Goal: Transaction & Acquisition: Purchase product/service

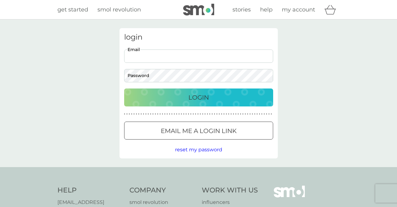
click at [137, 57] on input "Email" at bounding box center [198, 56] width 149 height 13
type input "[EMAIL_ADDRESS][DOMAIN_NAME]"
click at [124, 89] on button "Login" at bounding box center [198, 98] width 149 height 18
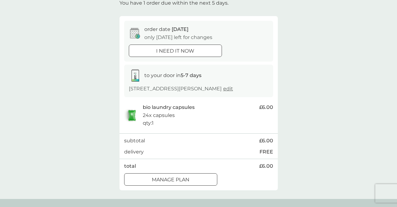
scroll to position [41, 0]
click at [180, 51] on div at bounding box center [175, 51] width 22 height 7
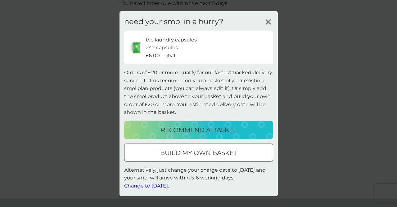
click at [269, 20] on icon at bounding box center [268, 21] width 9 height 9
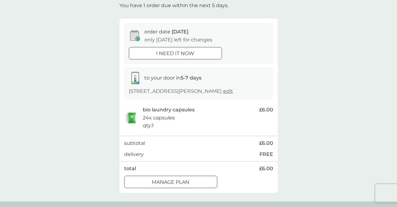
scroll to position [38, 0]
click at [190, 52] on p "i need it now" at bounding box center [175, 54] width 38 height 8
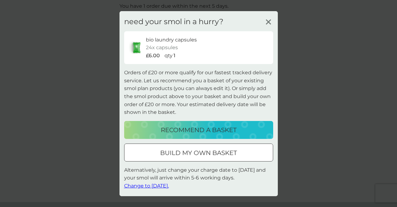
click at [199, 132] on p "recommend a basket" at bounding box center [199, 130] width 76 height 10
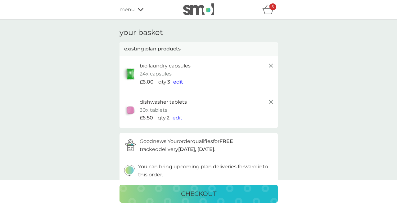
click at [269, 11] on icon "basket" at bounding box center [268, 10] width 12 height 10
click at [267, 9] on icon "basket" at bounding box center [267, 12] width 11 height 6
click at [200, 194] on p "checkout" at bounding box center [198, 194] width 35 height 10
click at [178, 82] on span "edit" at bounding box center [178, 82] width 10 height 6
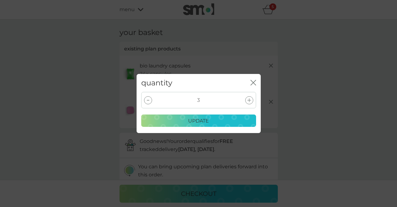
click at [148, 100] on icon at bounding box center [148, 100] width 2 height 1
click at [204, 120] on p "update" at bounding box center [198, 121] width 21 height 8
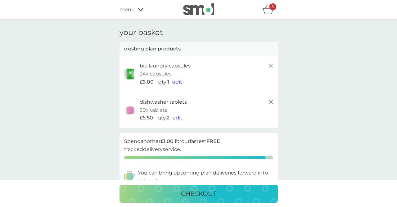
click at [178, 120] on span "edit" at bounding box center [177, 118] width 10 height 6
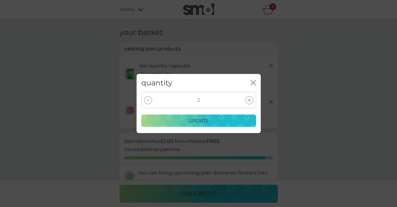
click at [149, 102] on div at bounding box center [148, 100] width 8 height 8
click at [145, 102] on div at bounding box center [148, 100] width 8 height 8
click at [191, 122] on p "update" at bounding box center [198, 121] width 21 height 8
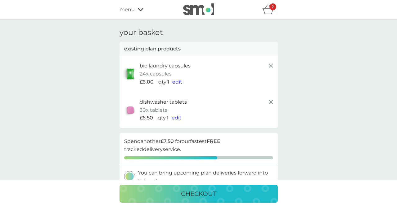
click at [268, 103] on icon at bounding box center [270, 101] width 7 height 7
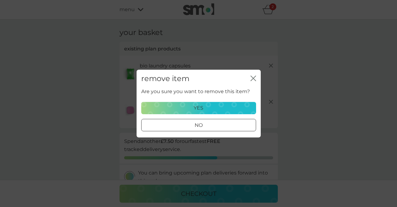
click at [231, 106] on div "yes" at bounding box center [198, 108] width 107 height 8
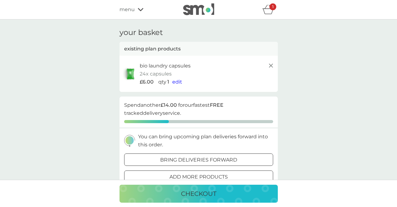
click at [207, 11] on img at bounding box center [198, 9] width 31 height 12
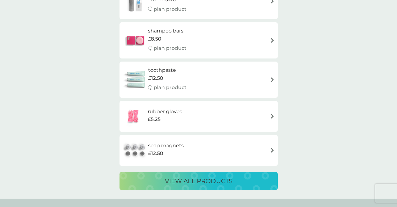
scroll to position [1139, 0]
click at [215, 146] on div "soap magnets £12.50" at bounding box center [198, 151] width 152 height 22
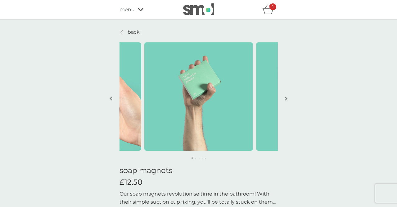
click at [128, 10] on span "menu" at bounding box center [126, 10] width 15 height 8
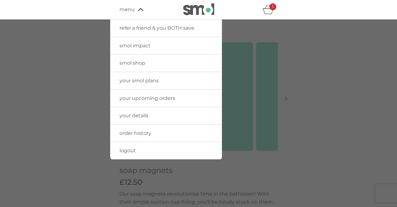
click at [143, 43] on span "smol impact" at bounding box center [134, 46] width 31 height 6
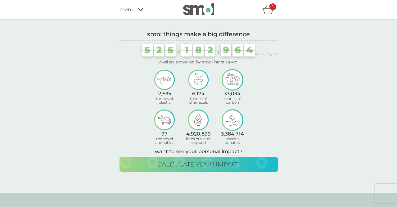
click at [269, 8] on div "1" at bounding box center [272, 6] width 7 height 7
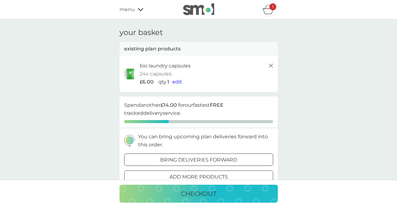
click at [202, 195] on p "checkout" at bounding box center [198, 194] width 35 height 10
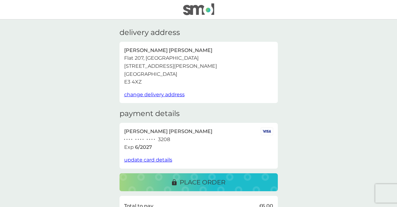
click at [205, 183] on p "place order" at bounding box center [203, 183] width 46 height 10
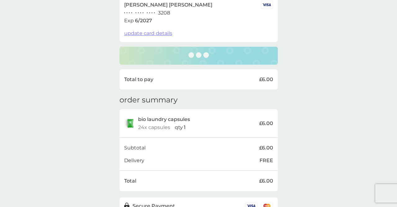
scroll to position [161, 0]
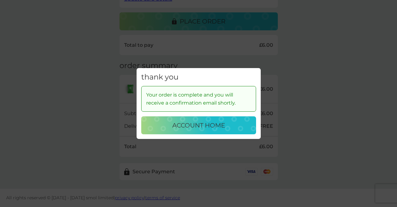
click at [207, 125] on p "account home" at bounding box center [198, 126] width 53 height 10
